Goal: Check status: Check status

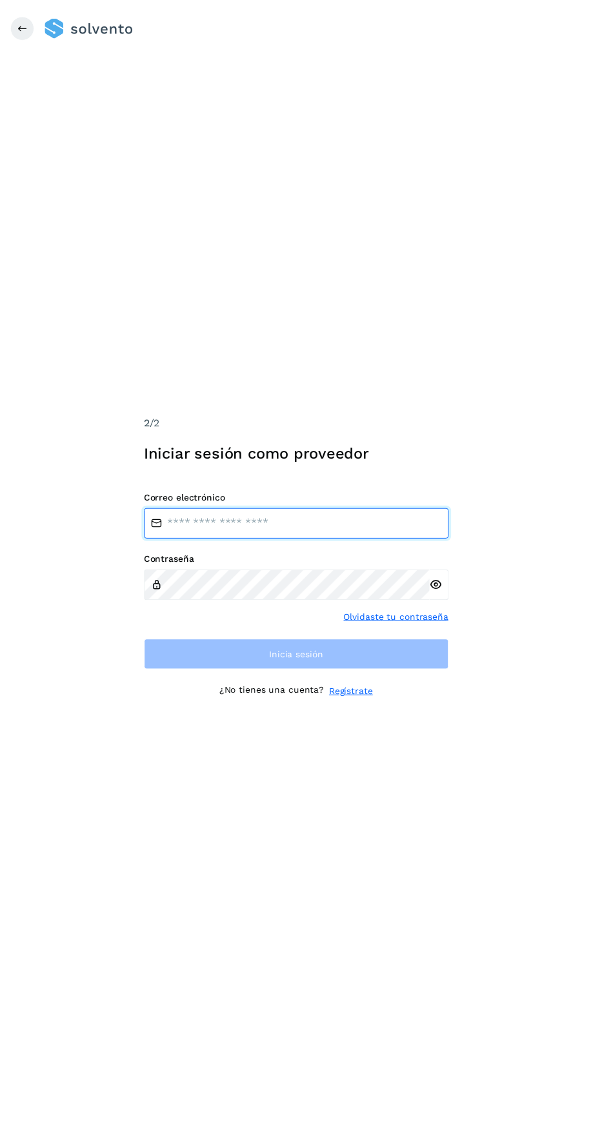
click at [277, 548] on input "email" at bounding box center [301, 532] width 310 height 31
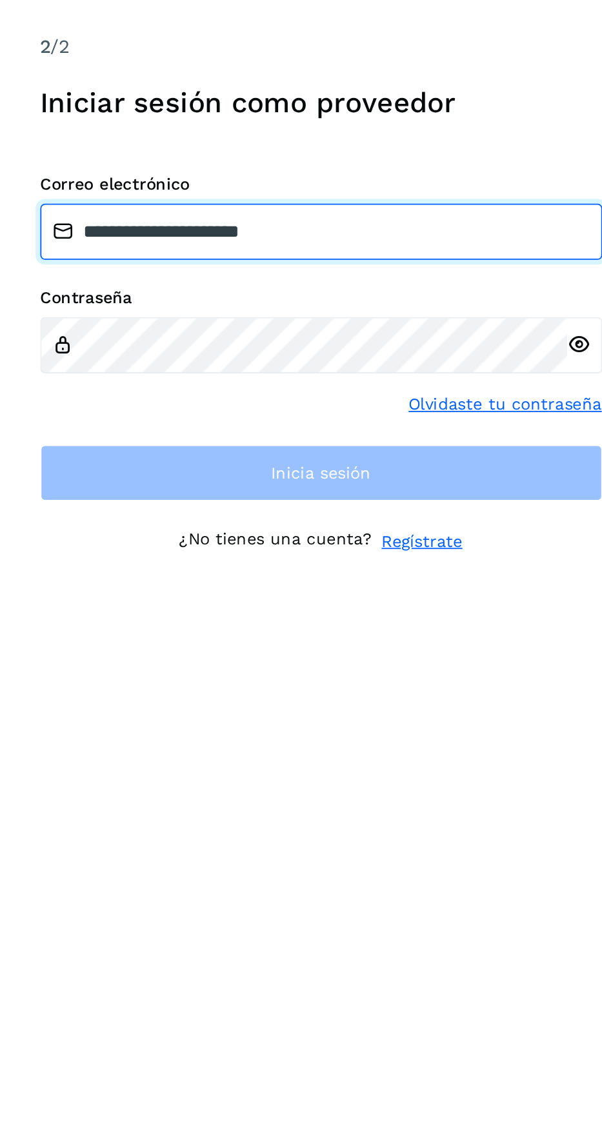
type input "**********"
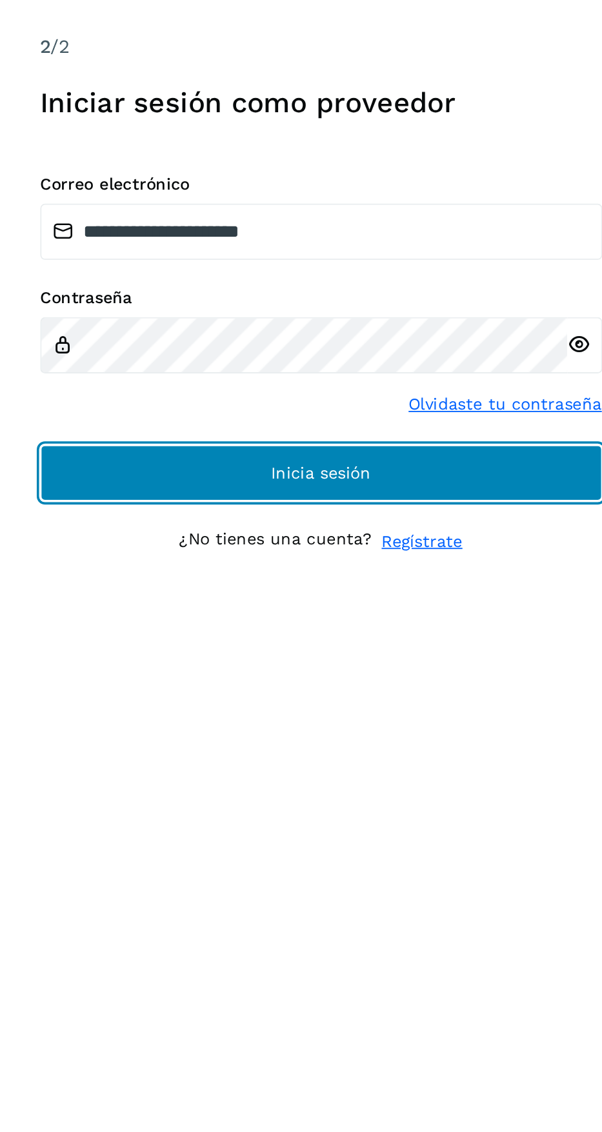
click at [378, 681] on button "Inicia sesión" at bounding box center [301, 665] width 310 height 31
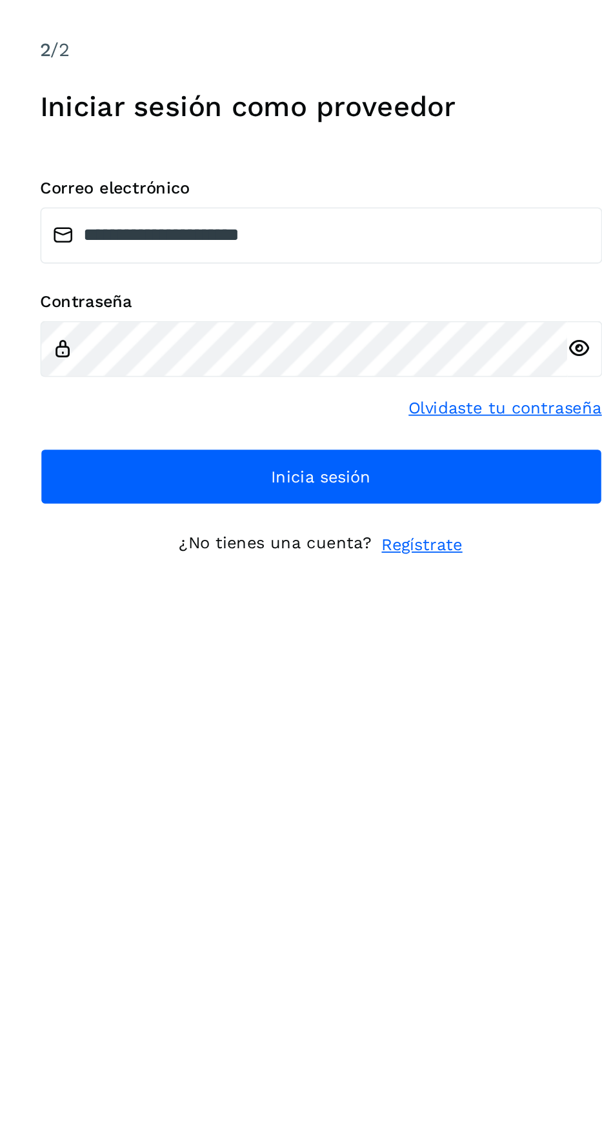
scroll to position [2, 0]
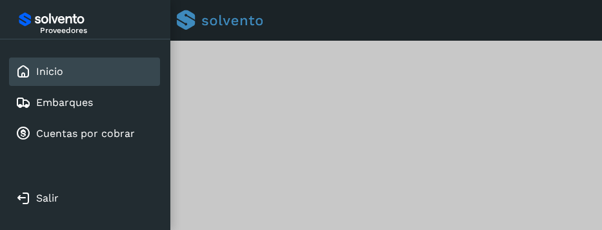
click at [68, 137] on link "Cuentas por cobrar" at bounding box center [85, 133] width 99 height 12
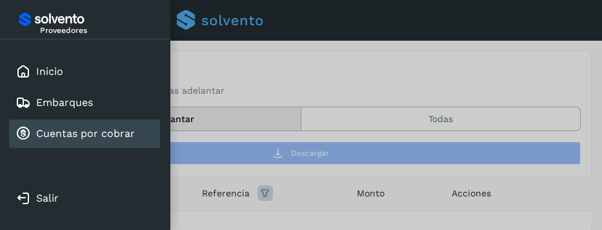
click at [475, 114] on div at bounding box center [301, 115] width 602 height 230
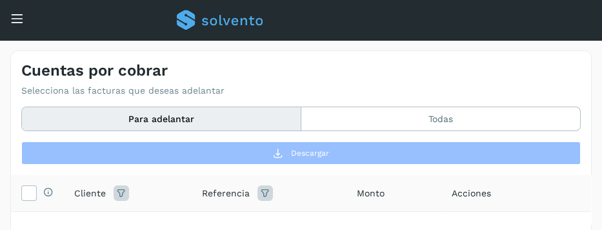
click at [454, 115] on button "Todas" at bounding box center [440, 119] width 279 height 24
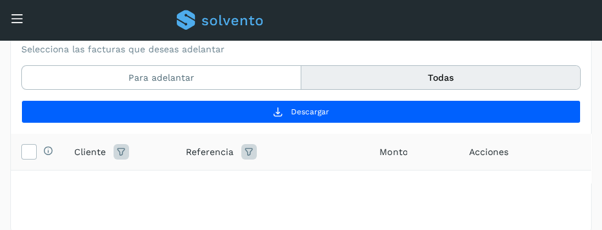
scroll to position [56, 0]
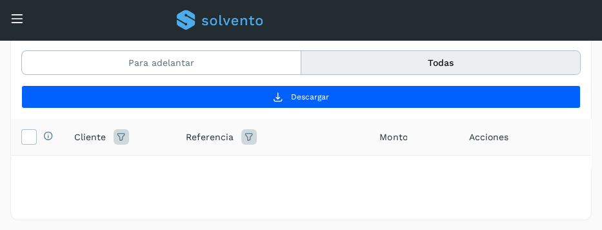
click at [581, 175] on td at bounding box center [575, 179] width 32 height 48
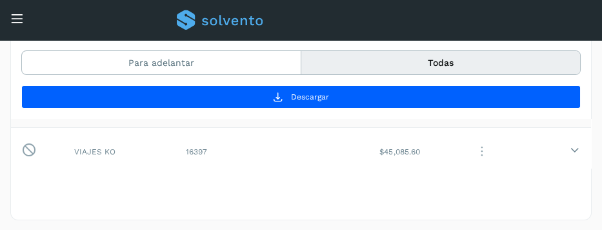
scroll to position [28, 0]
click at [581, 144] on td at bounding box center [575, 151] width 32 height 48
click at [578, 202] on td at bounding box center [575, 199] width 32 height 48
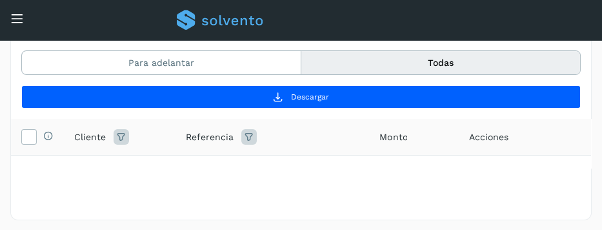
click at [582, 172] on td at bounding box center [575, 179] width 32 height 48
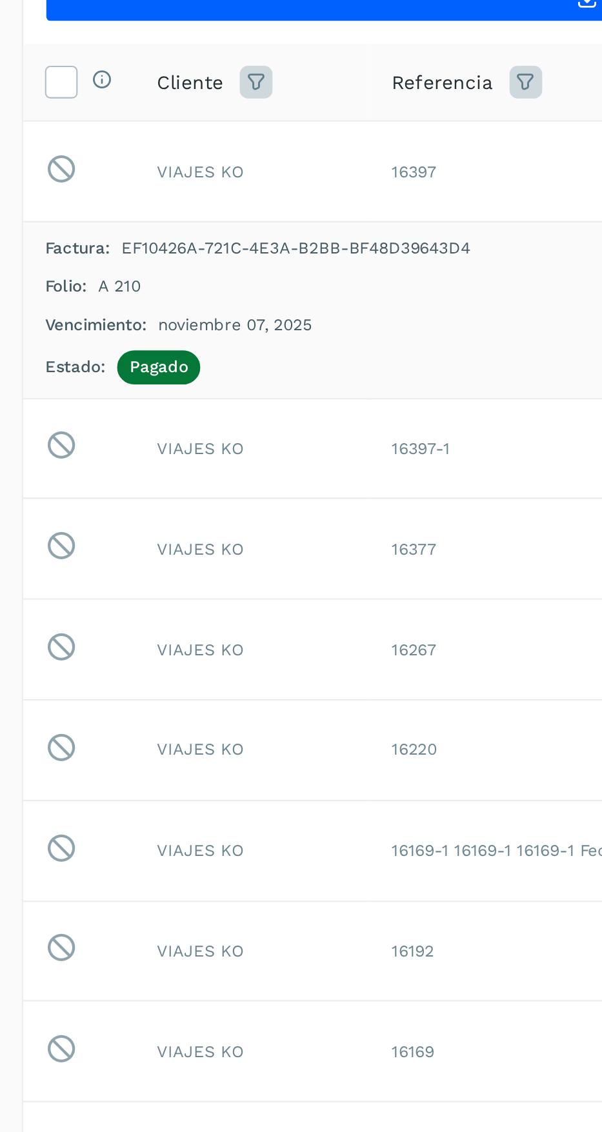
scroll to position [56, 0]
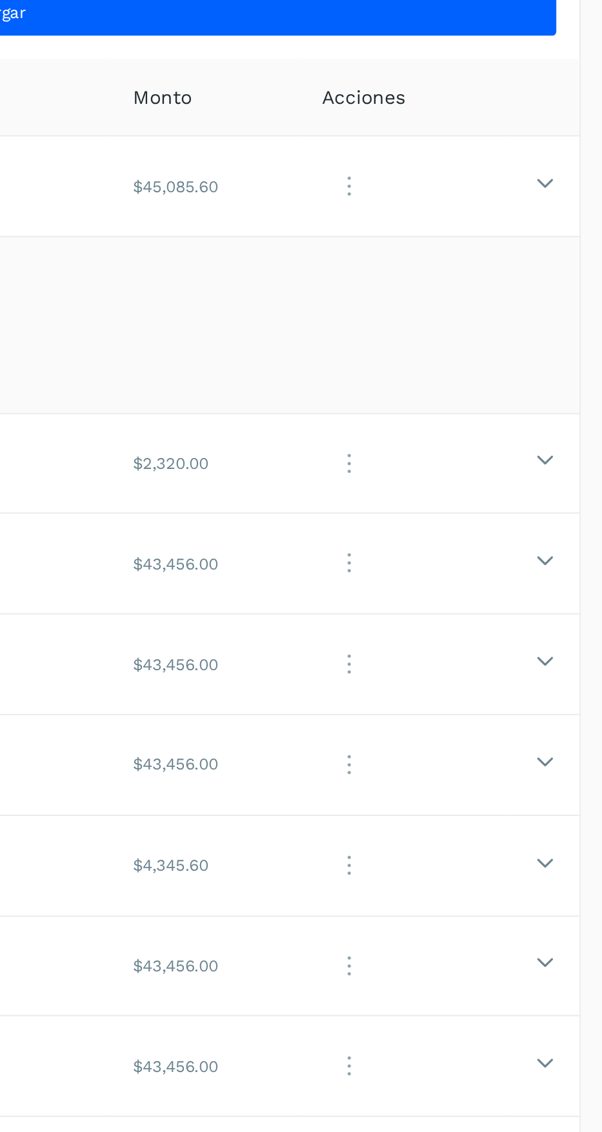
click at [572, 359] on icon at bounding box center [575, 356] width 10 height 10
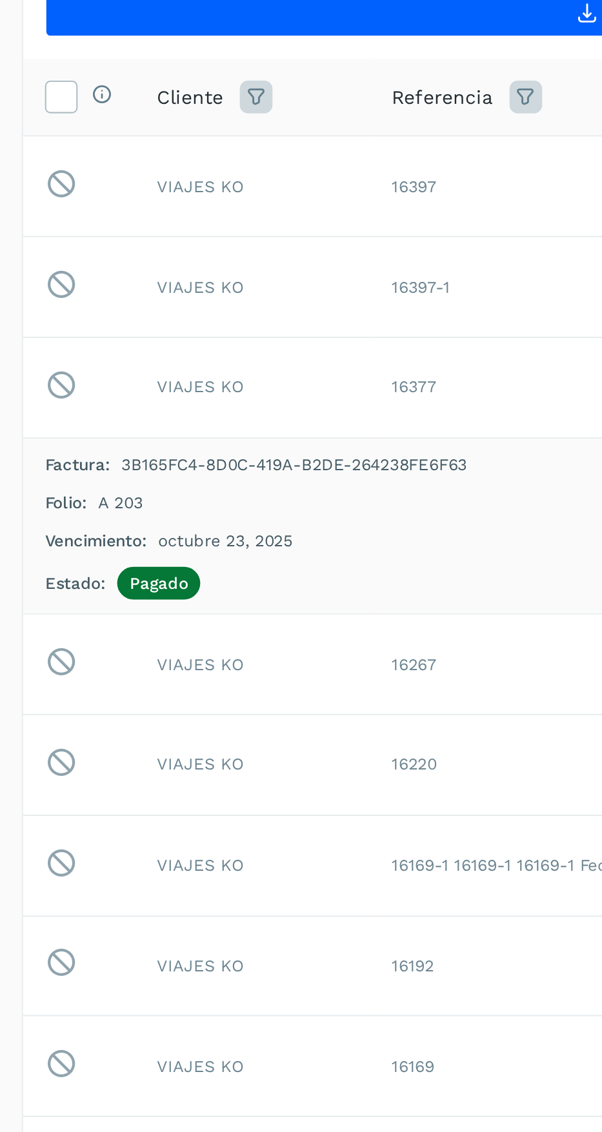
click at [154, 341] on div "Vencimiento: octubre 23, 2025" at bounding box center [300, 347] width 559 height 12
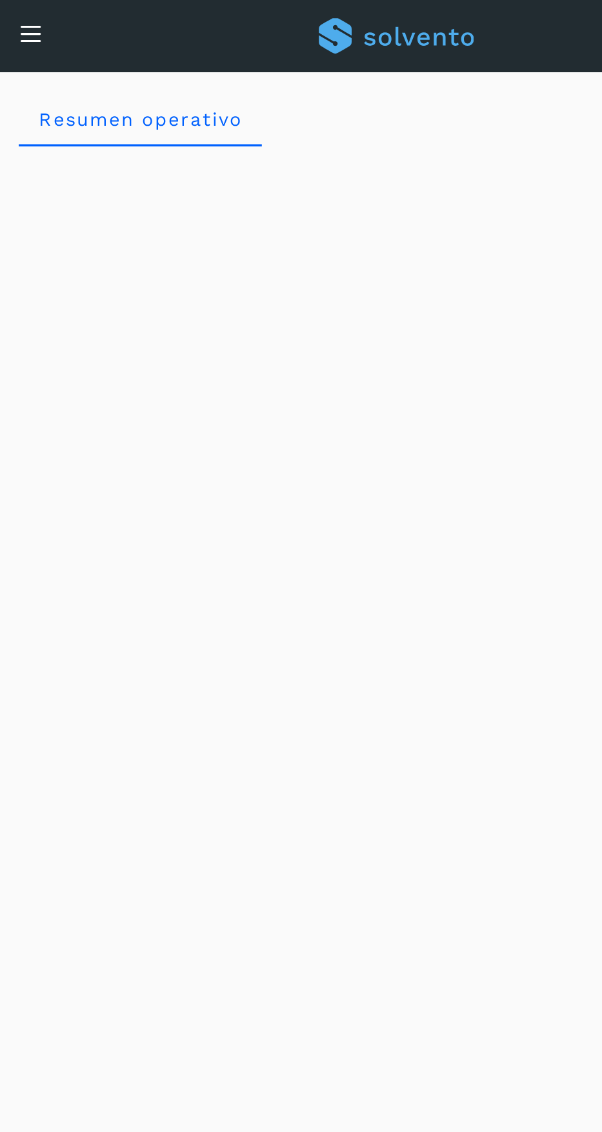
click at [20, 19] on icon at bounding box center [17, 19] width 14 height 14
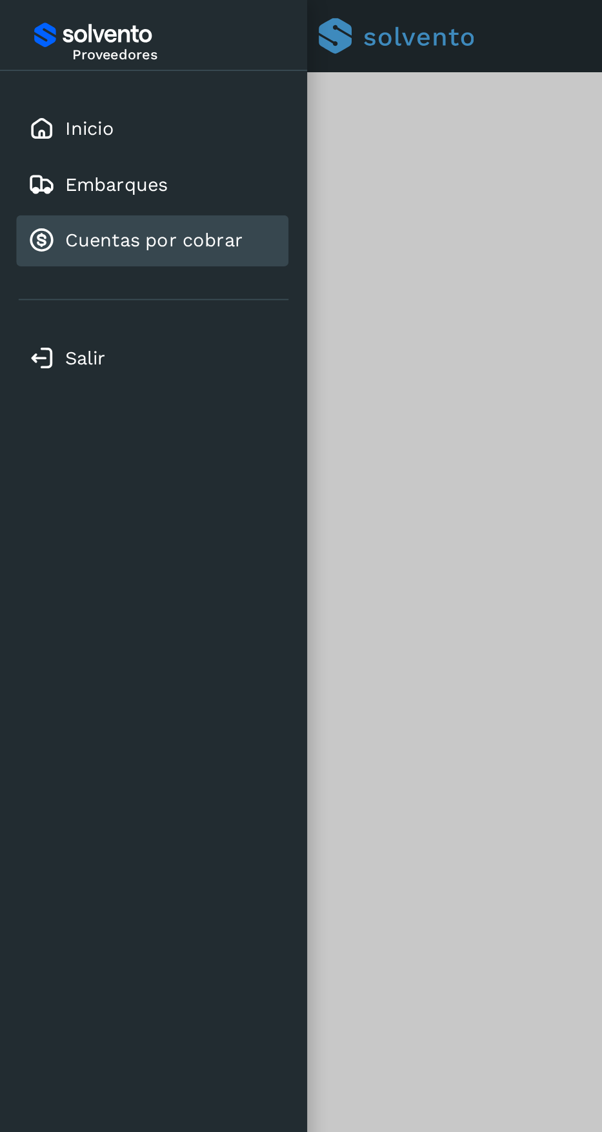
click at [125, 134] on link "Cuentas por cobrar" at bounding box center [85, 133] width 99 height 12
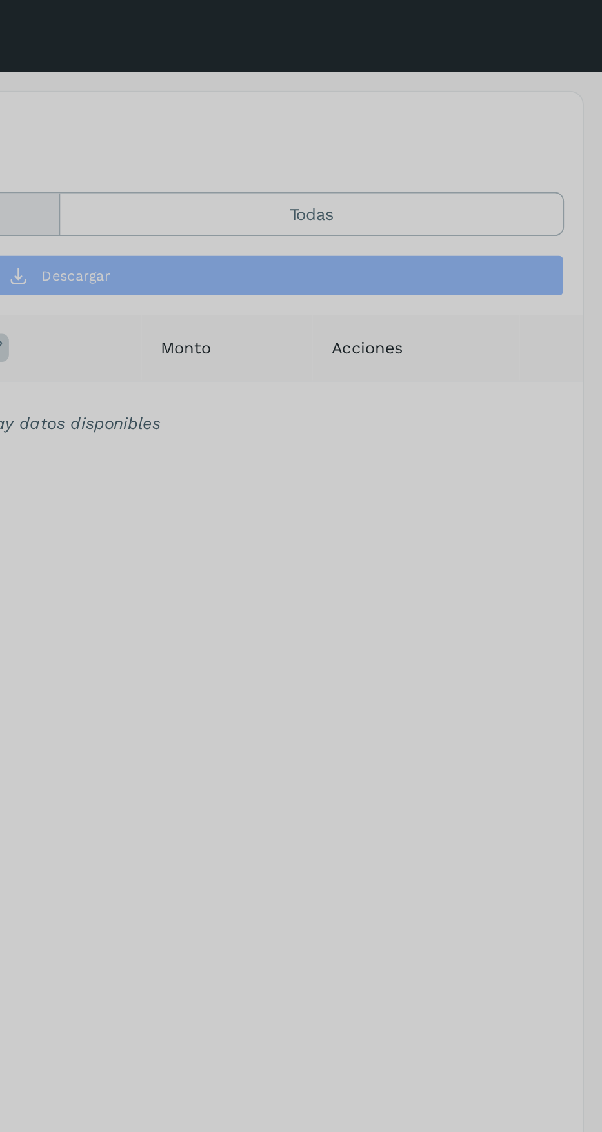
click at [453, 121] on div at bounding box center [301, 566] width 602 height 1132
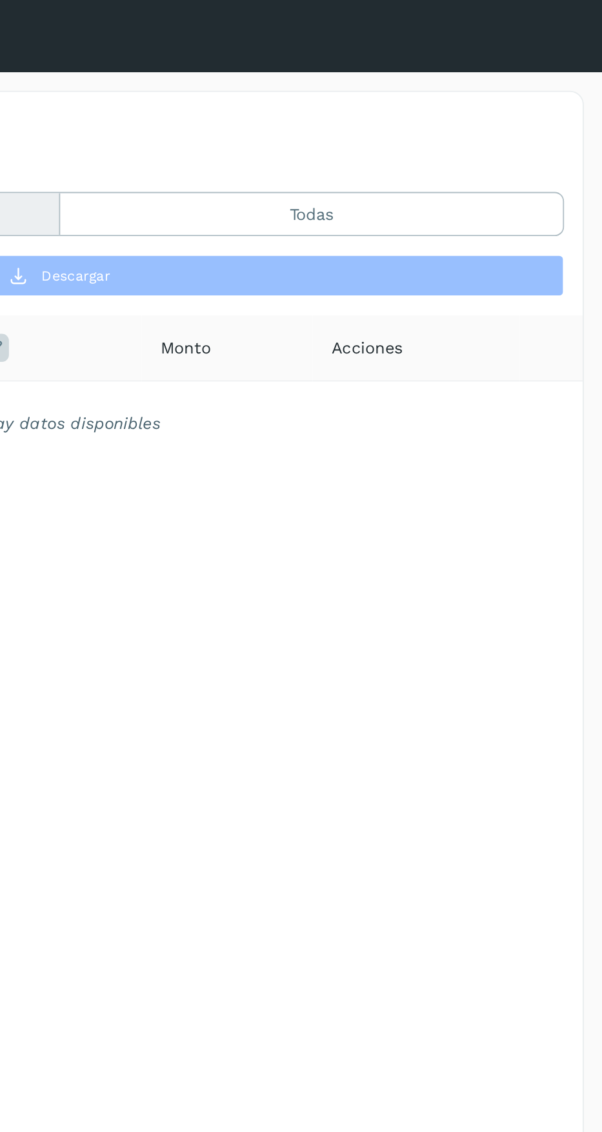
click at [455, 125] on button "Todas" at bounding box center [440, 119] width 279 height 24
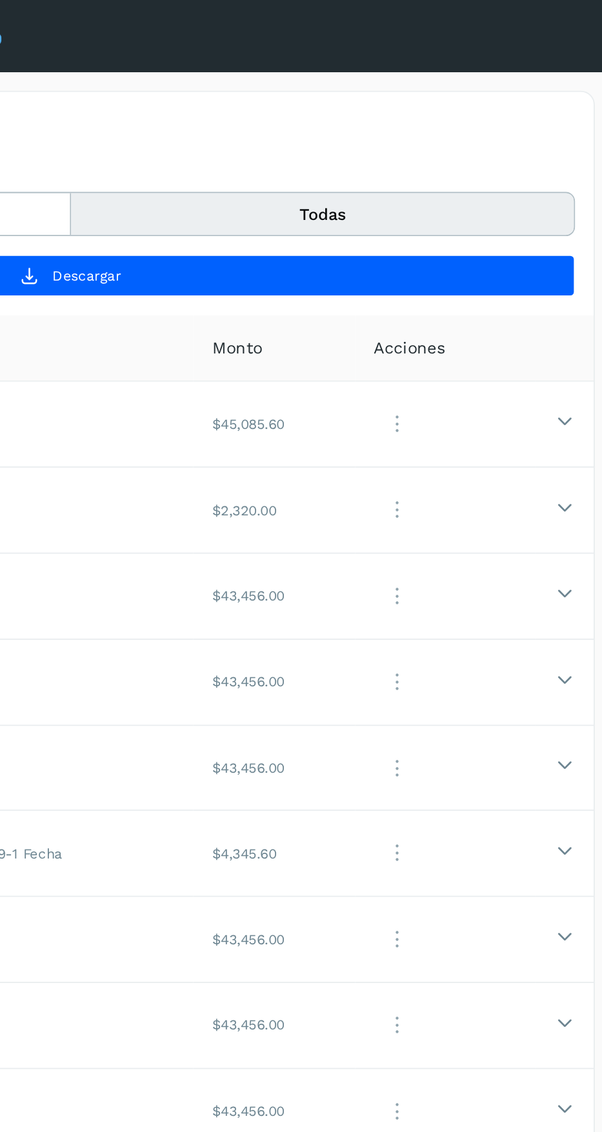
click at [572, 236] on icon at bounding box center [575, 233] width 10 height 10
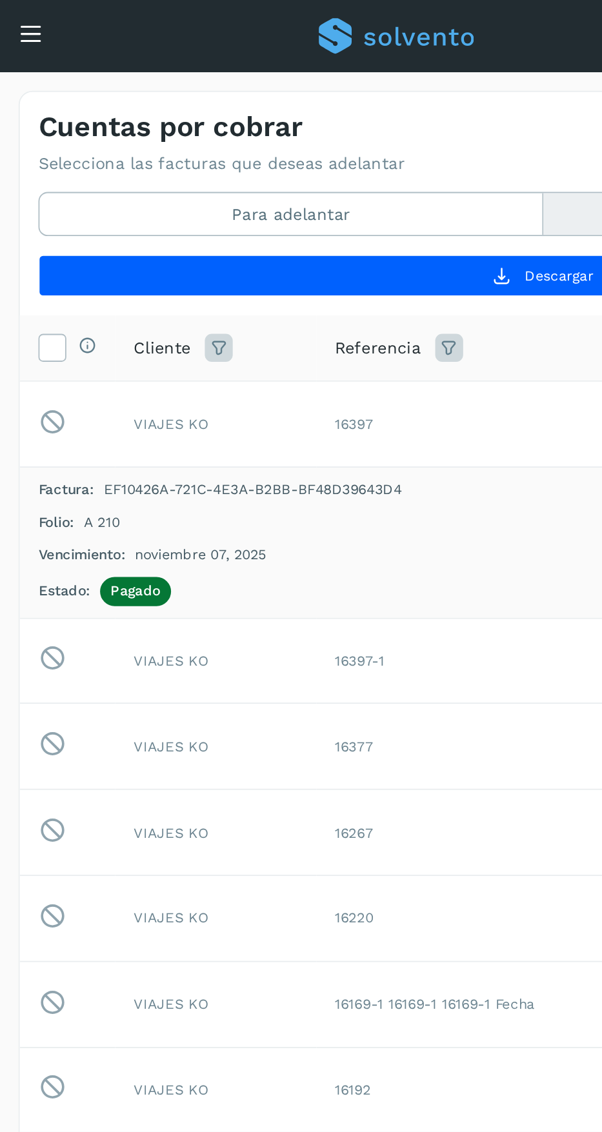
click at [34, 9] on div "Conoce nuestros beneficios DA [PERSON_NAME], [PERSON_NAME] [PERSON_NAME]" at bounding box center [301, 20] width 602 height 40
click at [19, 20] on icon at bounding box center [17, 19] width 14 height 14
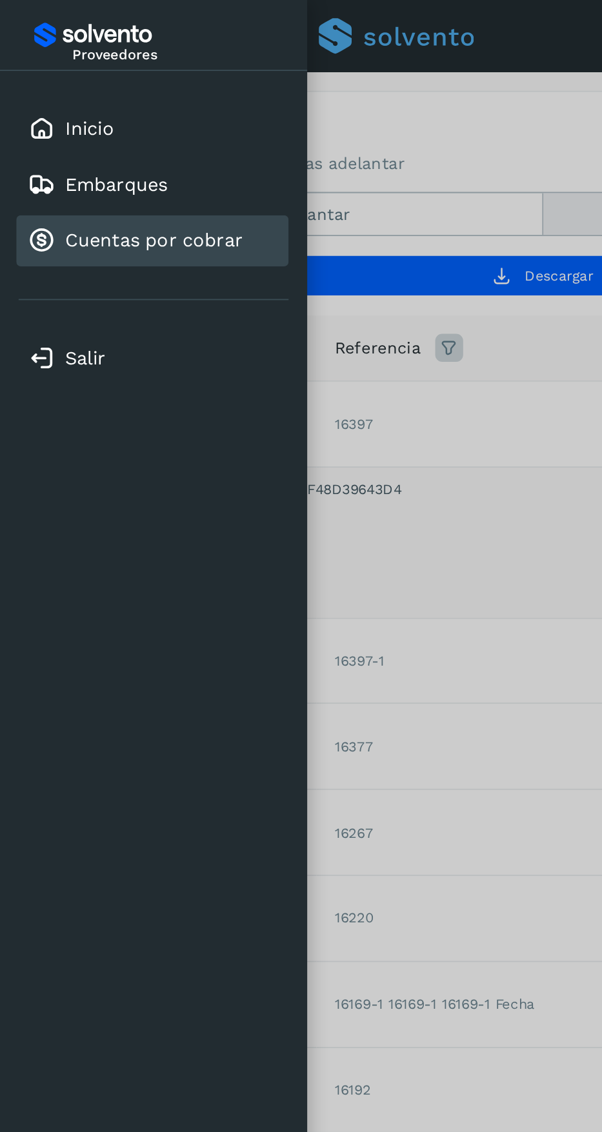
click at [55, 197] on link "Salir" at bounding box center [47, 198] width 23 height 12
